Goal: Task Accomplishment & Management: Use online tool/utility

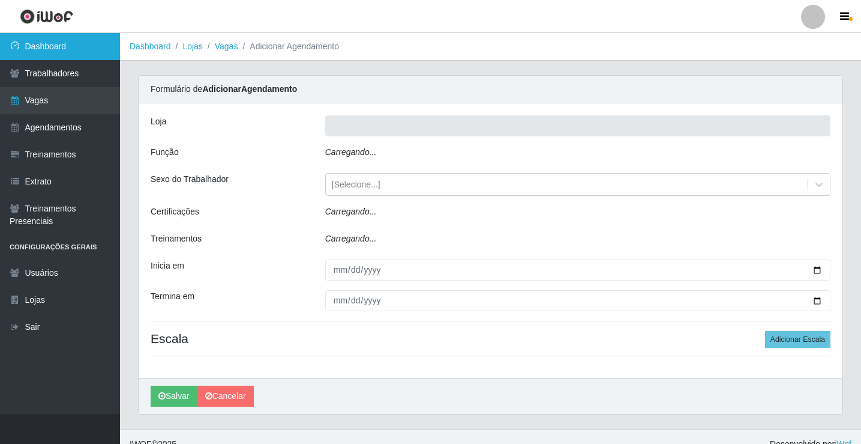
type input "Rede Econômico - Prata"
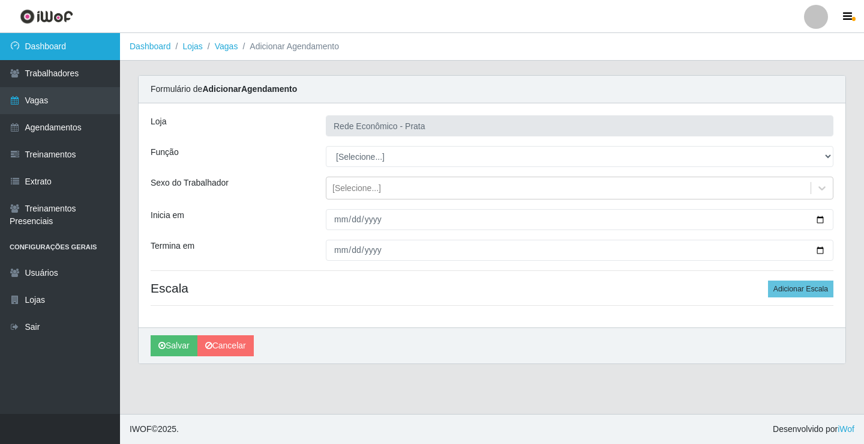
click at [62, 40] on link "Dashboard" at bounding box center [60, 46] width 120 height 27
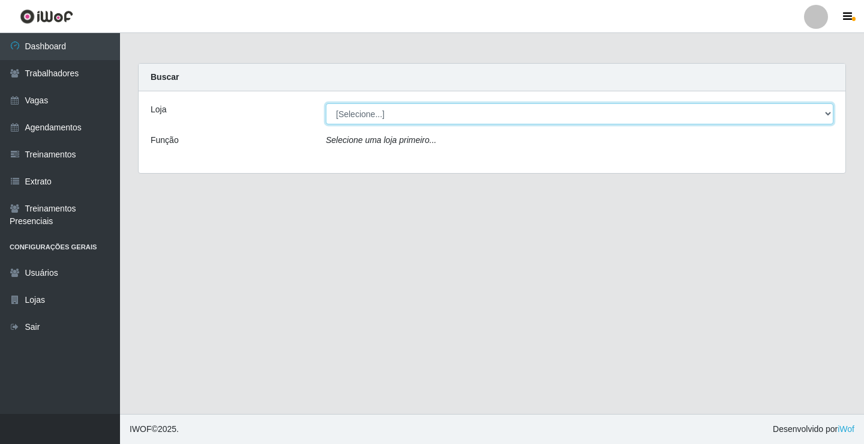
click at [831, 110] on select "[Selecione...] Rede Econômico - Prata" at bounding box center [580, 113] width 508 height 21
select select "192"
click at [326, 103] on select "[Selecione...] Rede Econômico - Prata" at bounding box center [580, 113] width 508 height 21
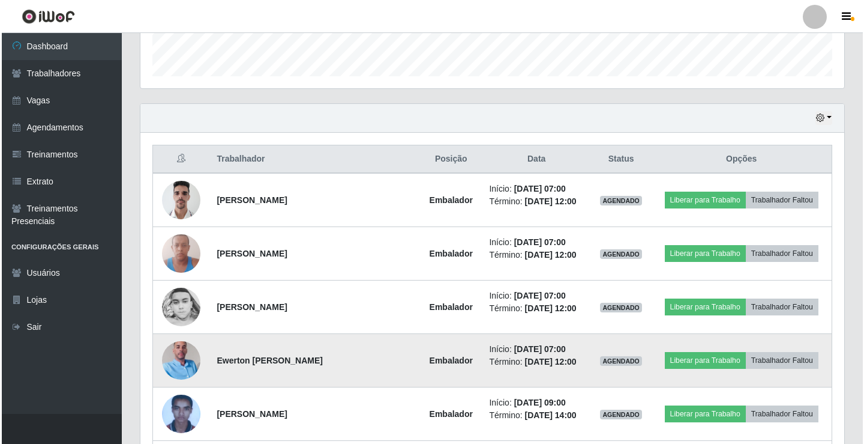
scroll to position [420, 0]
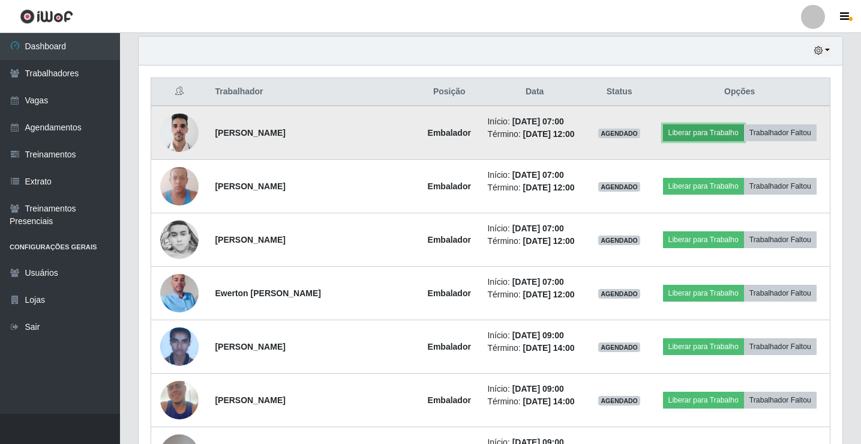
click at [722, 136] on button "Liberar para Trabalho" at bounding box center [703, 132] width 81 height 17
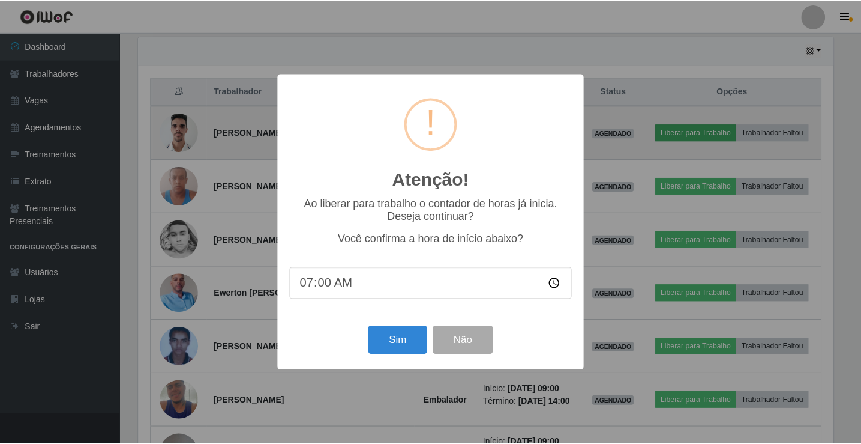
scroll to position [249, 698]
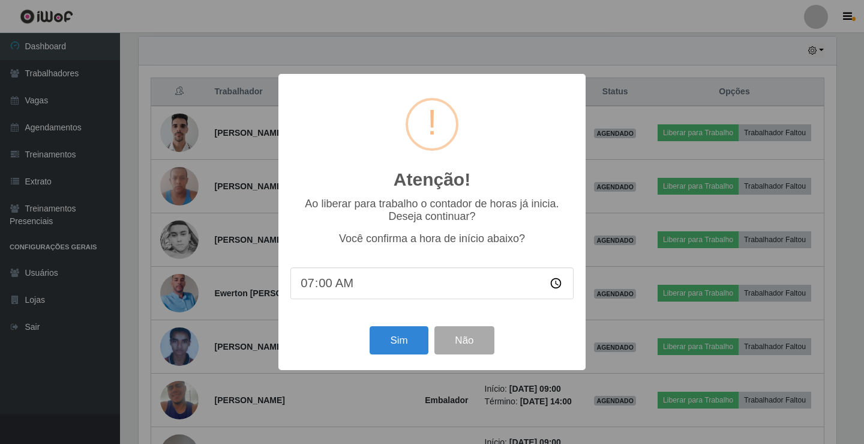
click at [391, 357] on div "Sim Não" at bounding box center [432, 340] width 283 height 34
click at [399, 346] on button "Sim" at bounding box center [399, 340] width 58 height 28
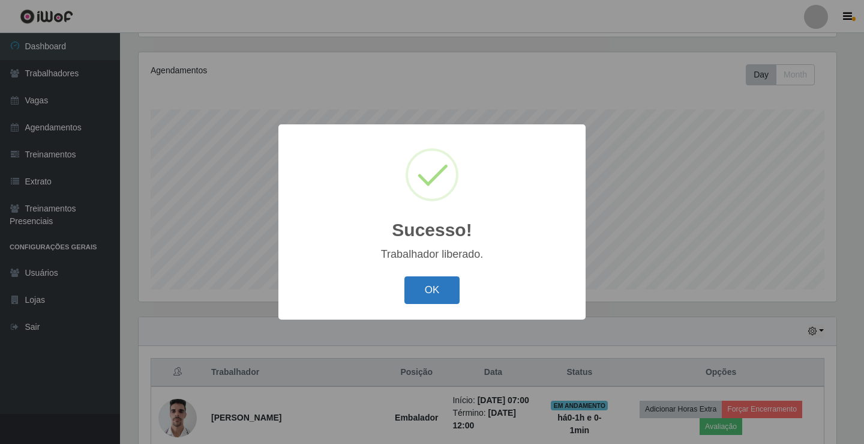
click at [437, 285] on button "OK" at bounding box center [433, 290] width 56 height 28
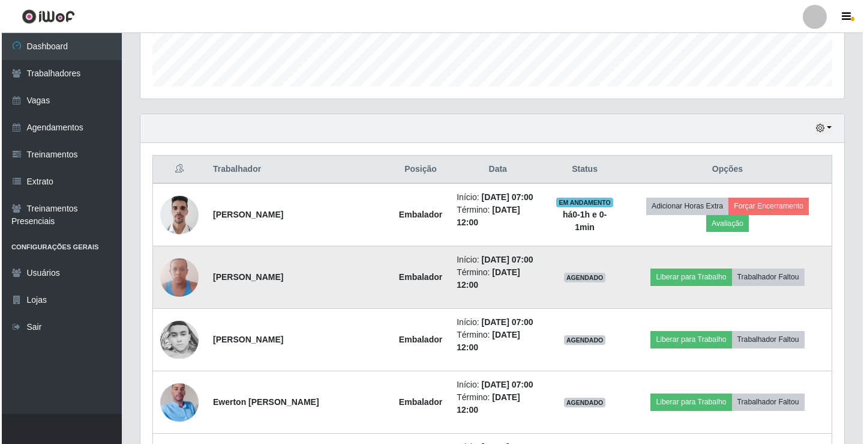
scroll to position [380, 0]
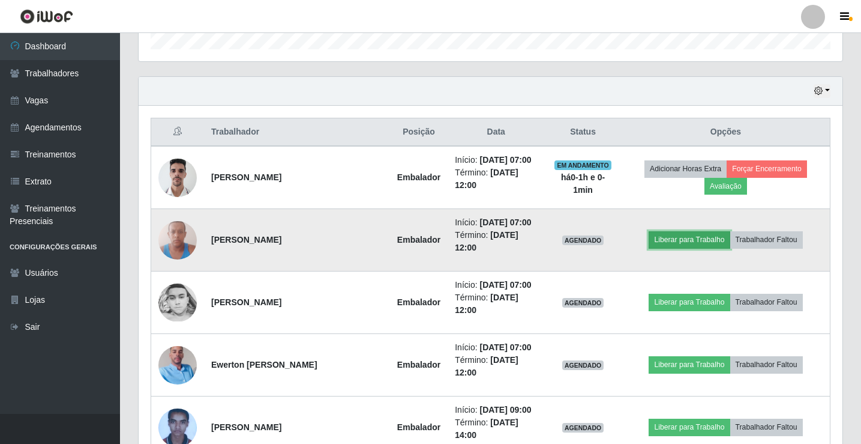
click at [666, 242] on button "Liberar para Trabalho" at bounding box center [689, 239] width 81 height 17
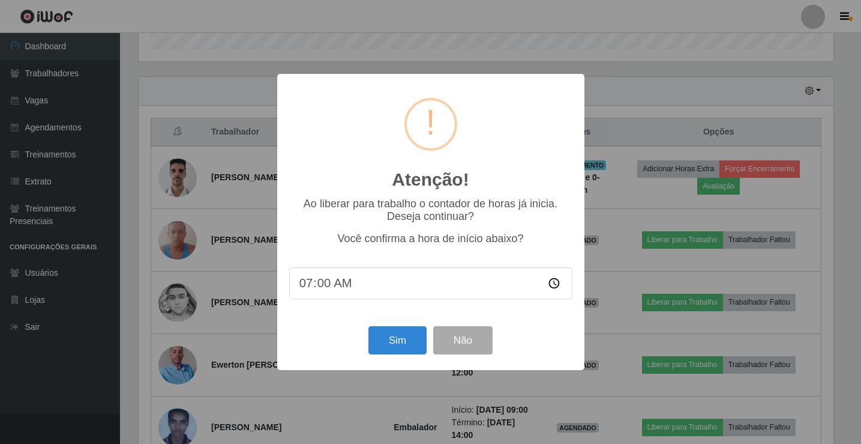
scroll to position [249, 698]
click at [392, 343] on button "Sim" at bounding box center [399, 340] width 58 height 28
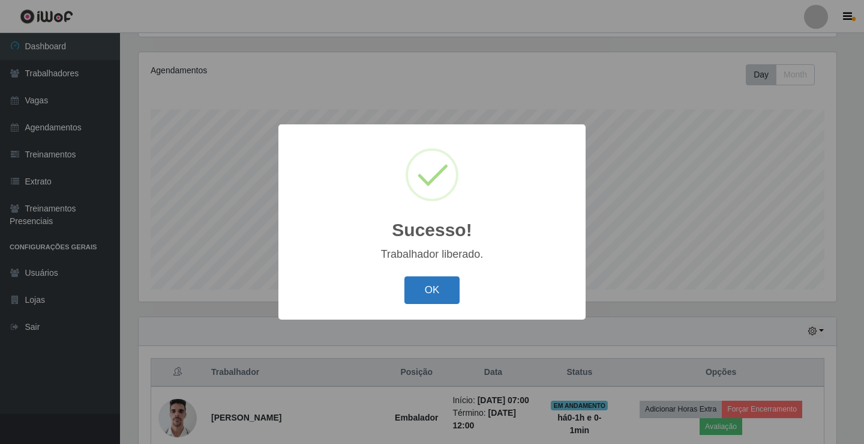
click at [444, 292] on button "OK" at bounding box center [433, 290] width 56 height 28
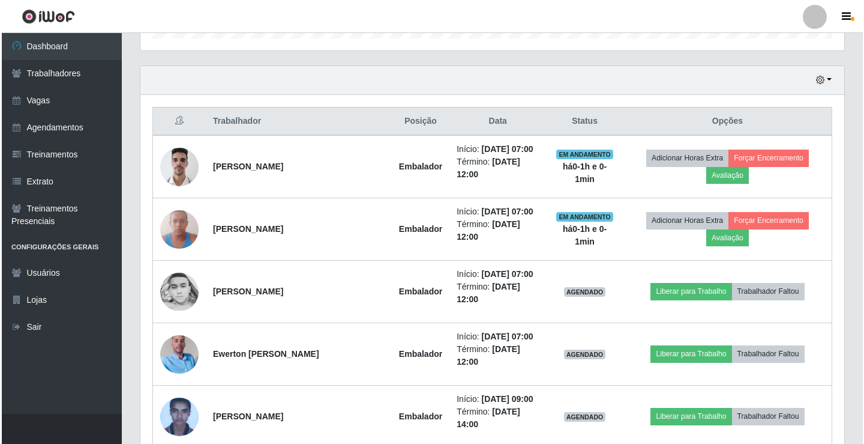
scroll to position [440, 0]
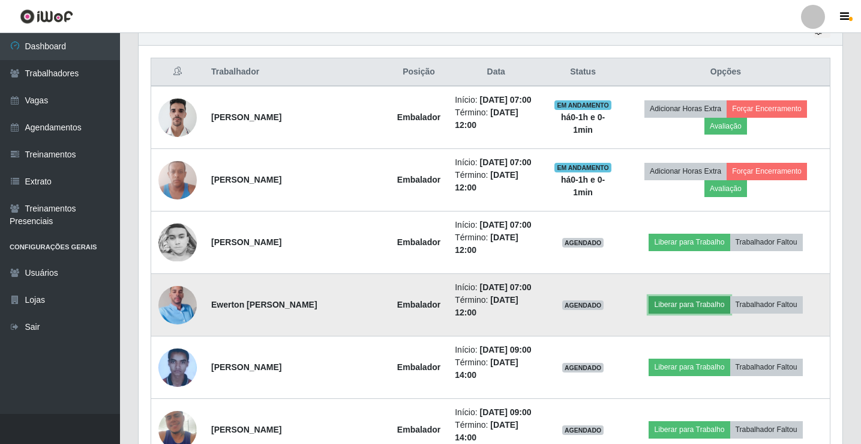
click at [695, 304] on button "Liberar para Trabalho" at bounding box center [689, 304] width 81 height 17
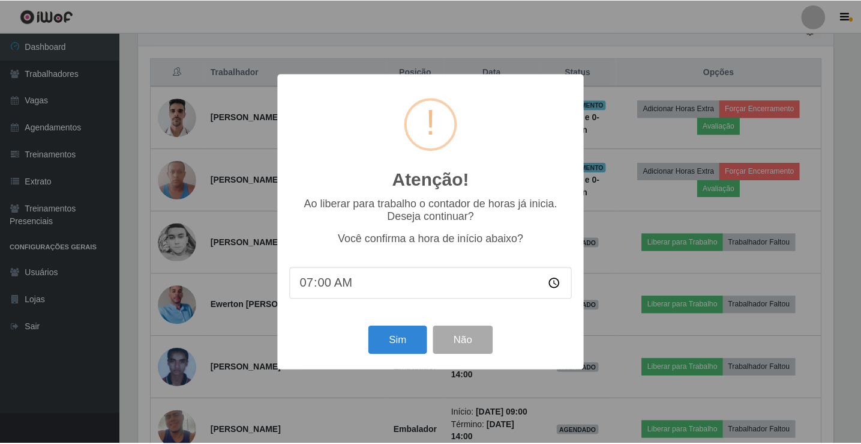
scroll to position [249, 698]
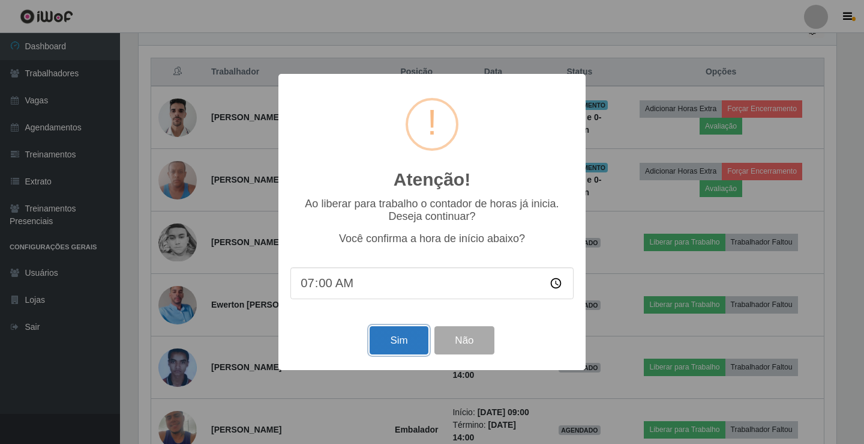
click at [400, 339] on button "Sim" at bounding box center [399, 340] width 58 height 28
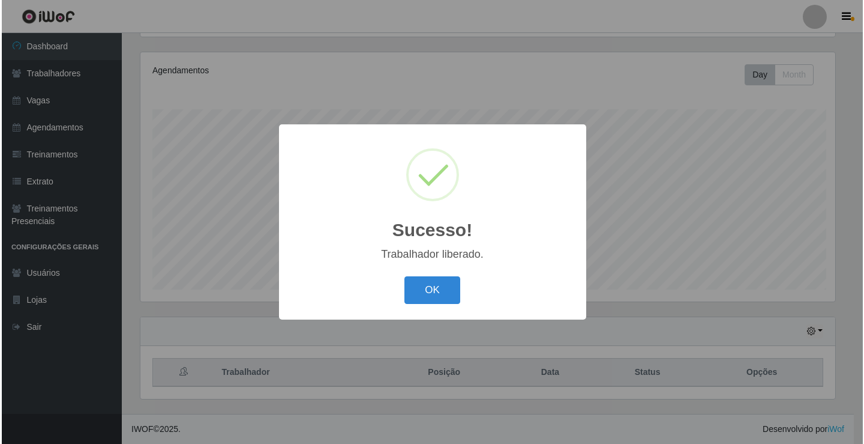
scroll to position [0, 0]
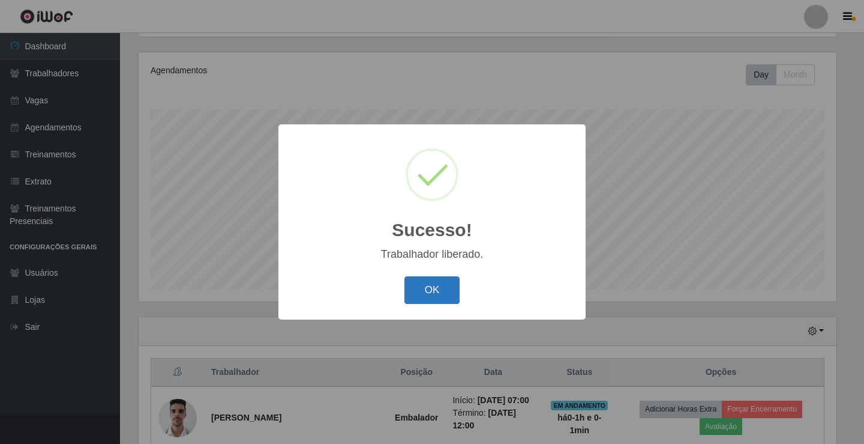
click at [450, 298] on button "OK" at bounding box center [433, 290] width 56 height 28
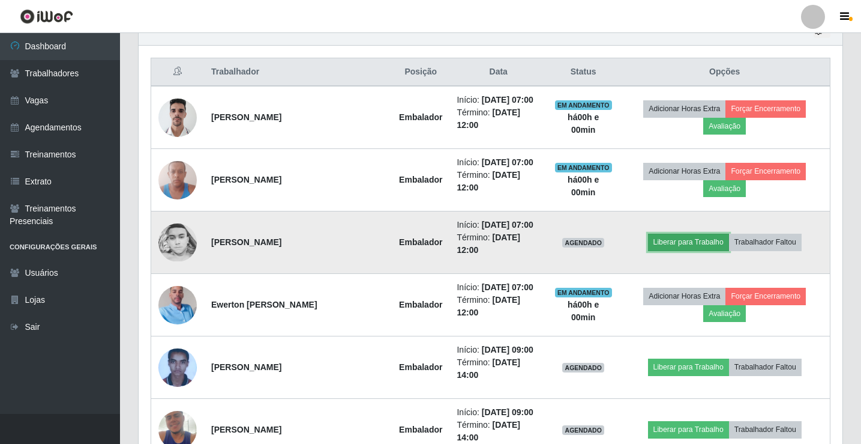
click at [693, 237] on button "Liberar para Trabalho" at bounding box center [688, 242] width 81 height 17
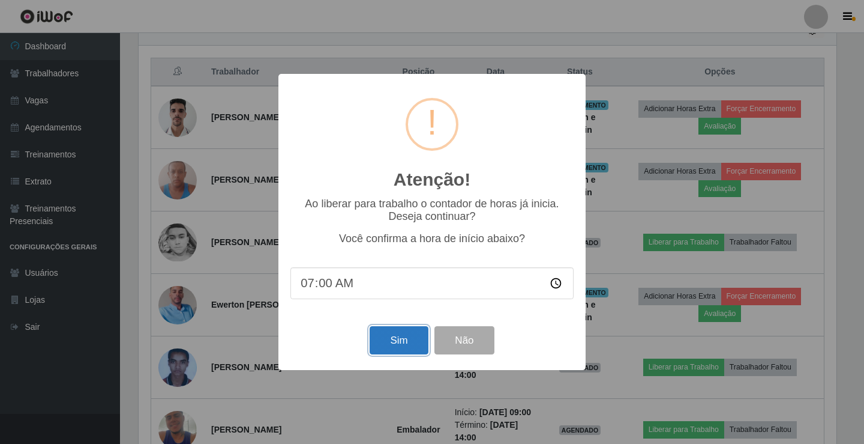
click at [397, 348] on button "Sim" at bounding box center [399, 340] width 58 height 28
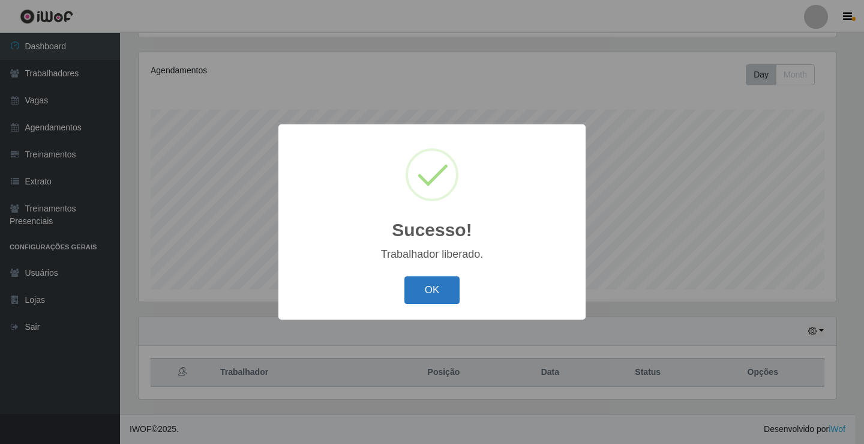
click at [423, 300] on button "OK" at bounding box center [433, 290] width 56 height 28
